Goal: Find specific page/section: Locate a particular part of the current website

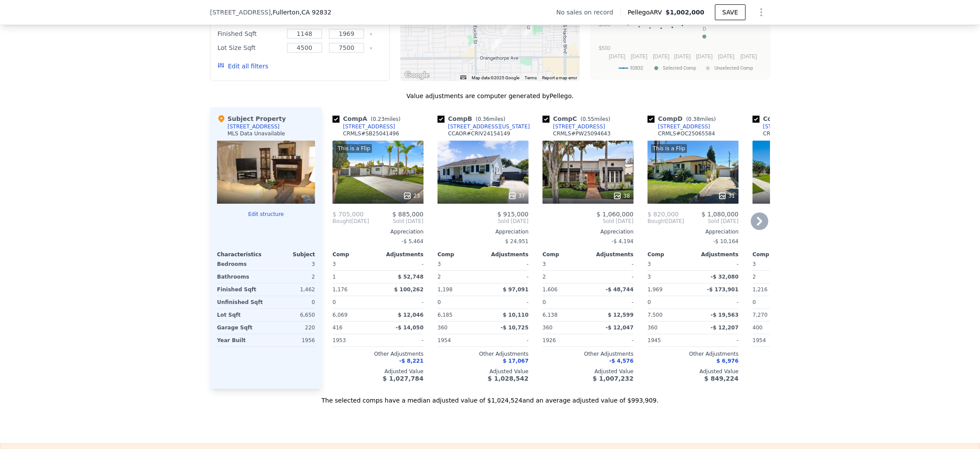
scroll to position [799, 0]
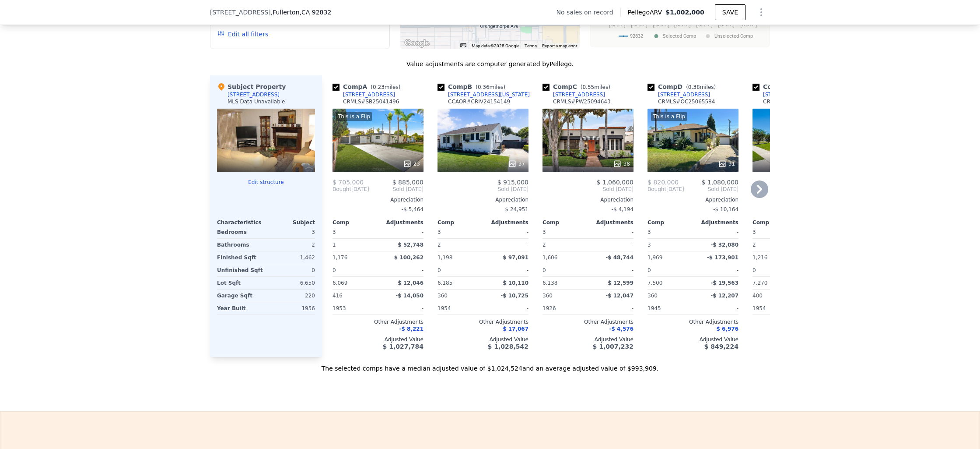
click at [753, 193] on icon at bounding box center [760, 189] width 18 height 18
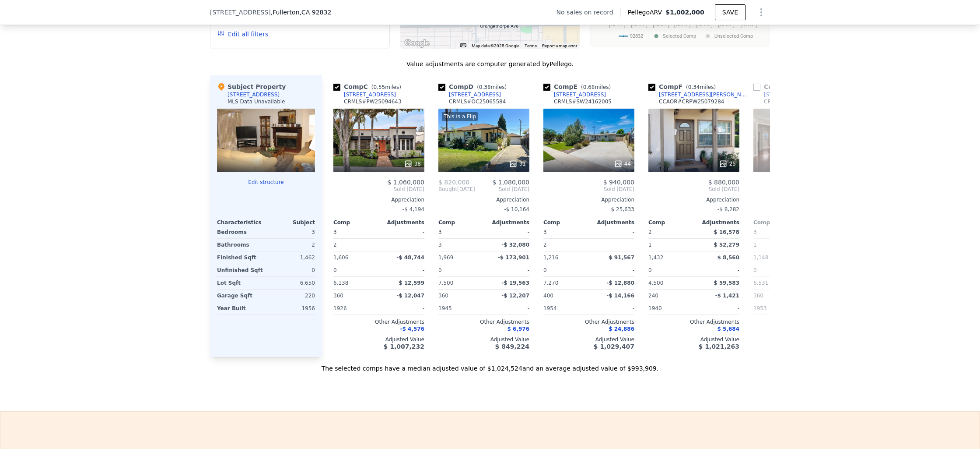
scroll to position [0, 210]
click at [324, 192] on icon at bounding box center [333, 189] width 18 height 18
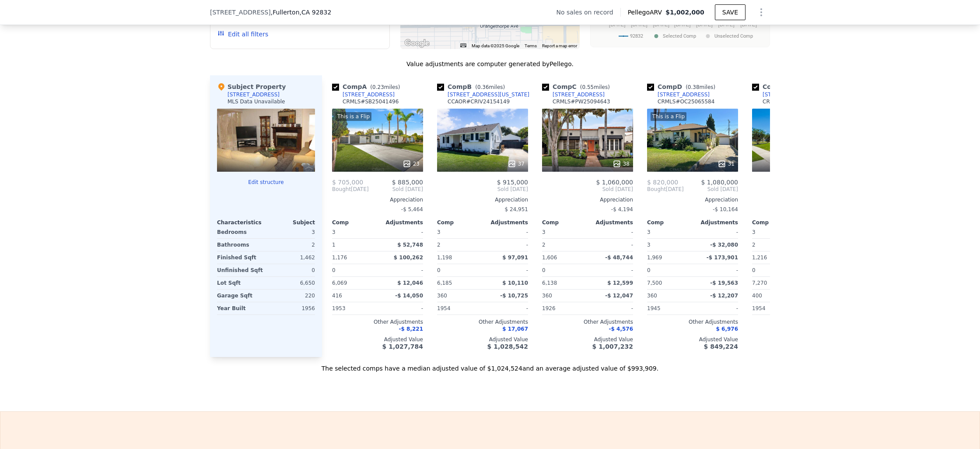
scroll to position [0, 0]
click at [362, 144] on div "This is a Flip 23" at bounding box center [378, 140] width 91 height 63
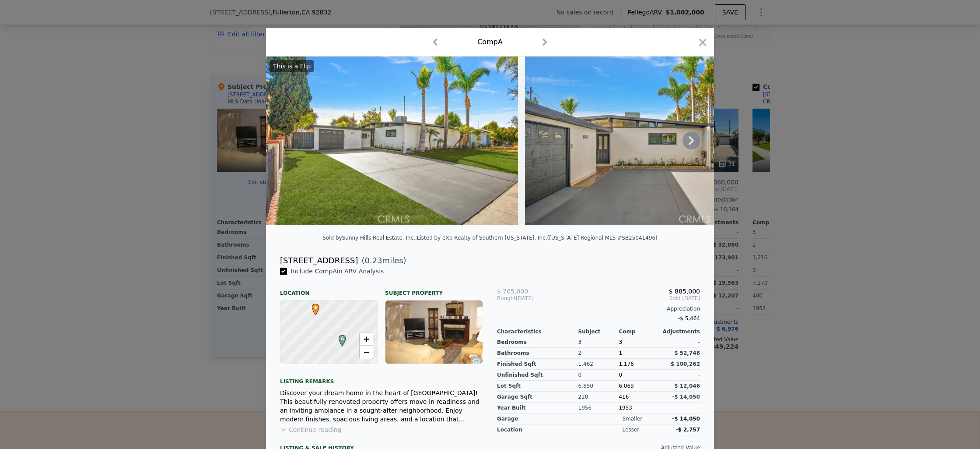
click at [687, 144] on icon at bounding box center [692, 141] width 18 height 18
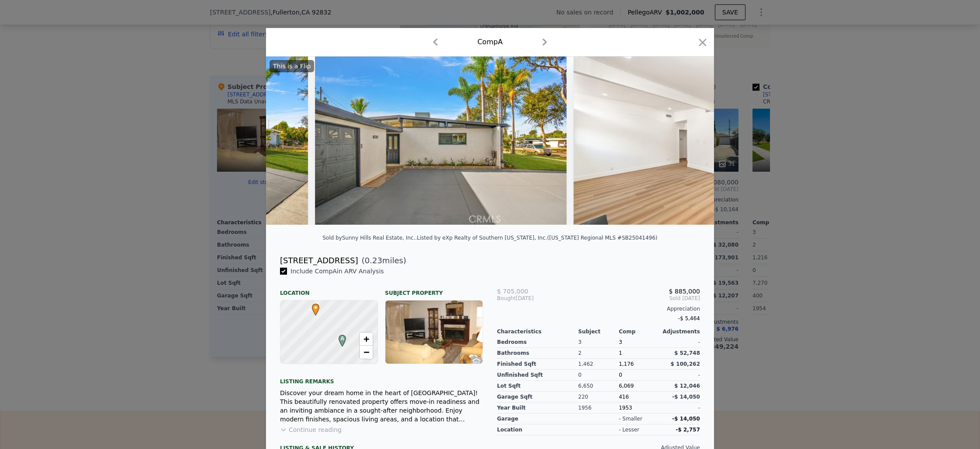
click at [687, 144] on img at bounding box center [700, 140] width 252 height 168
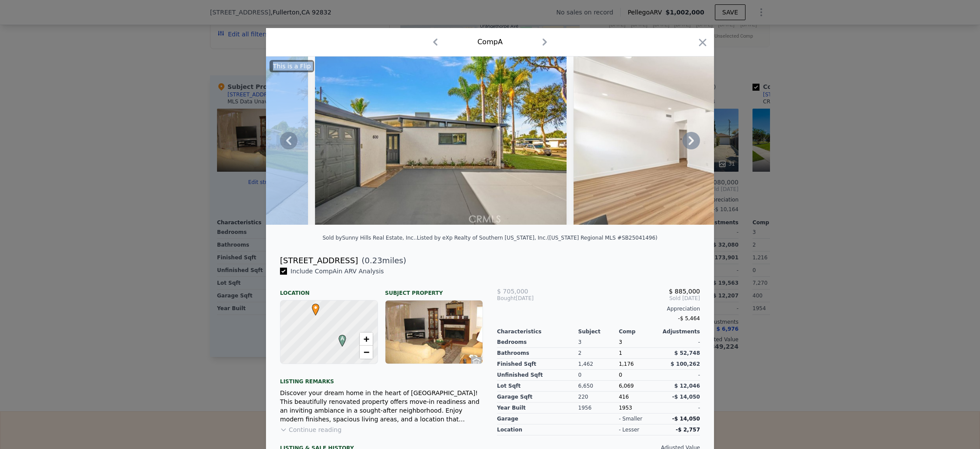
click at [687, 144] on icon at bounding box center [692, 141] width 18 height 18
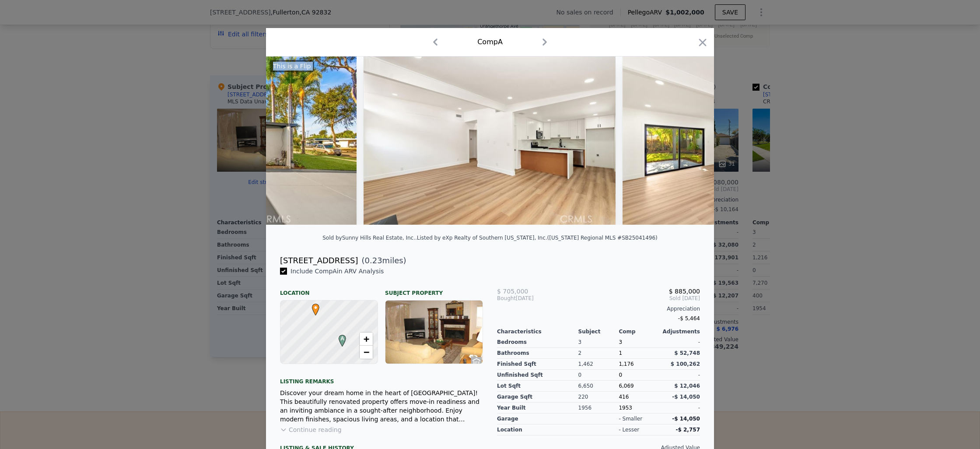
click at [687, 144] on img at bounding box center [749, 140] width 252 height 168
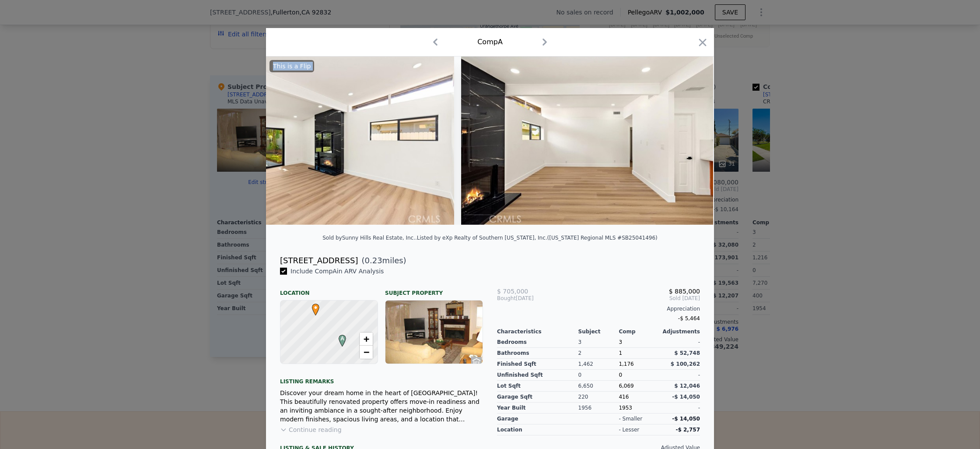
click at [687, 144] on img at bounding box center [587, 140] width 252 height 168
click at [687, 146] on icon at bounding box center [692, 141] width 18 height 18
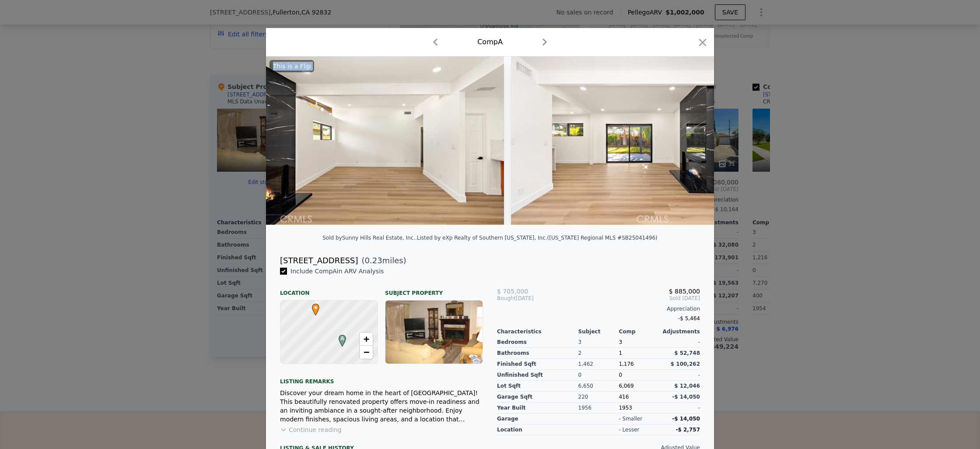
scroll to position [0, 1050]
click at [725, 137] on div at bounding box center [490, 224] width 980 height 449
